Goal: Use online tool/utility: Utilize a website feature to perform a specific function

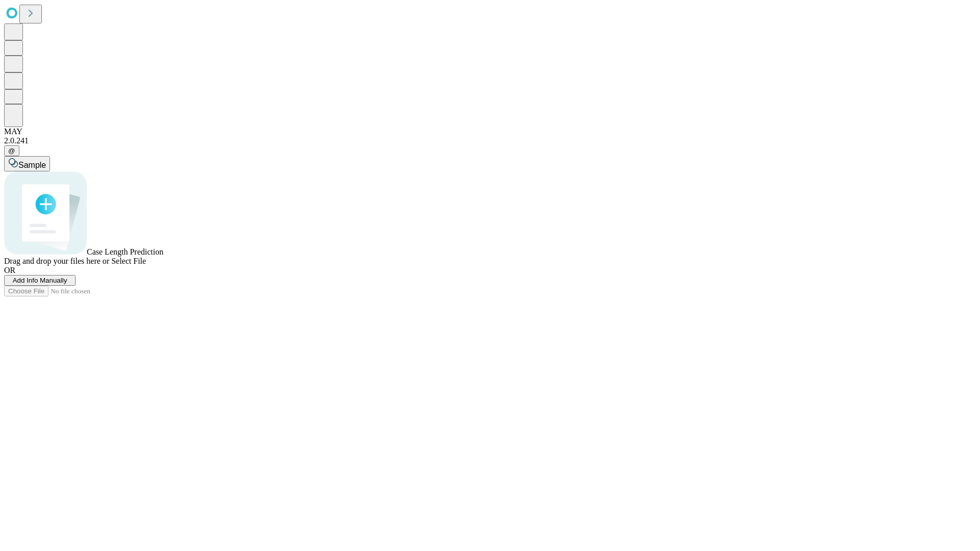
click at [146, 265] on span "Select File" at bounding box center [128, 261] width 35 height 9
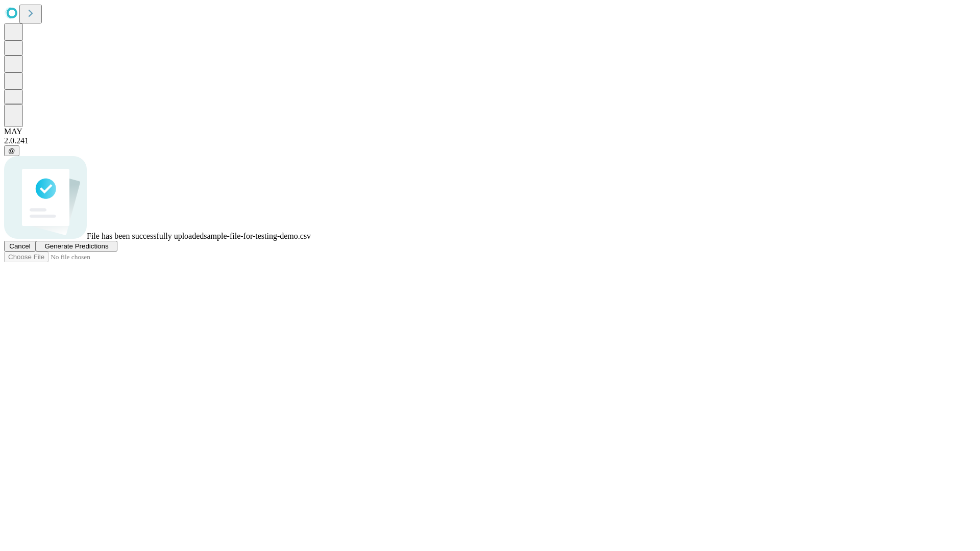
click at [108, 250] on span "Generate Predictions" at bounding box center [76, 246] width 64 height 8
